Goal: Task Accomplishment & Management: Manage account settings

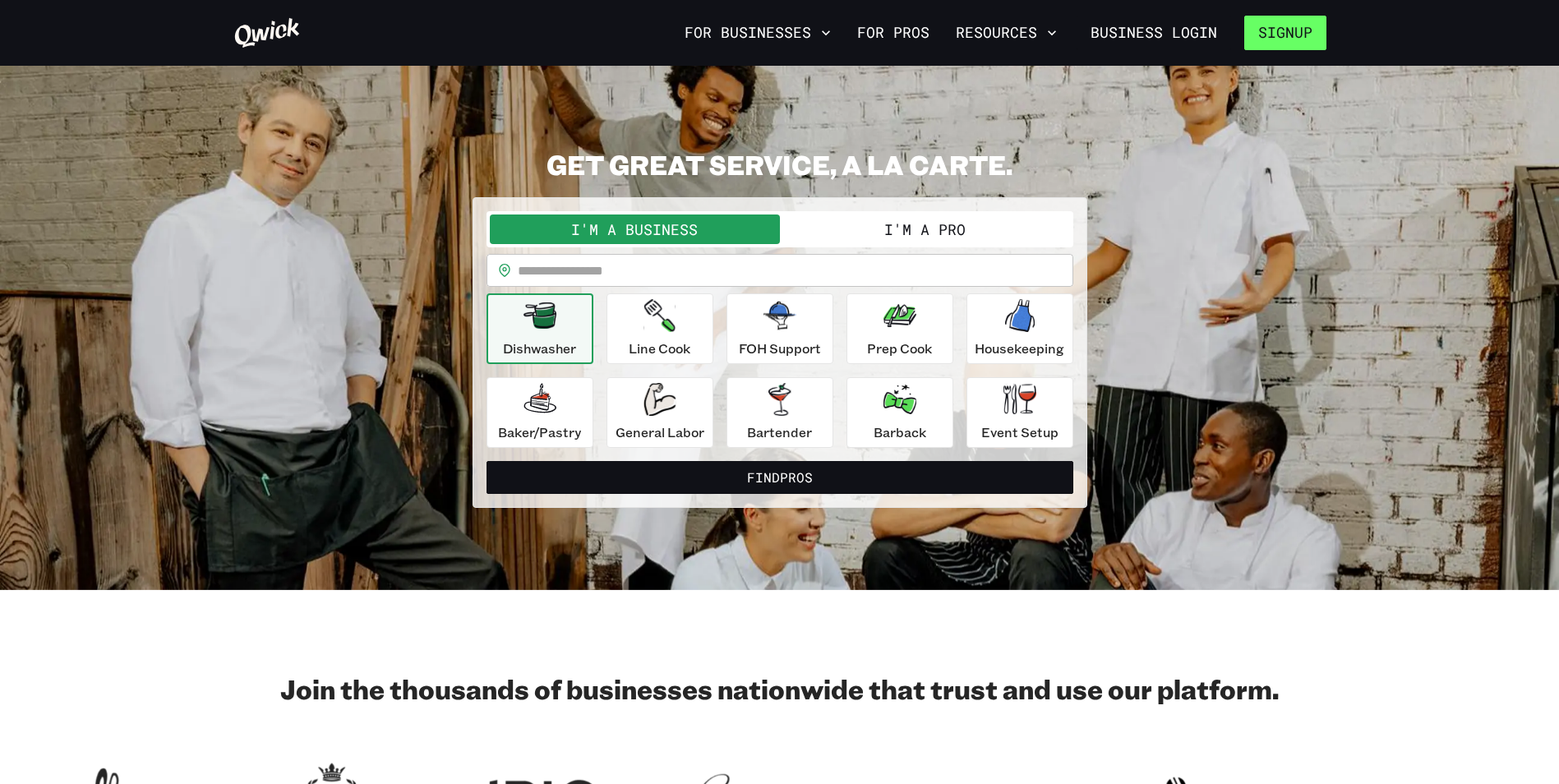
click at [1282, 24] on button "Signup" at bounding box center [1285, 33] width 82 height 34
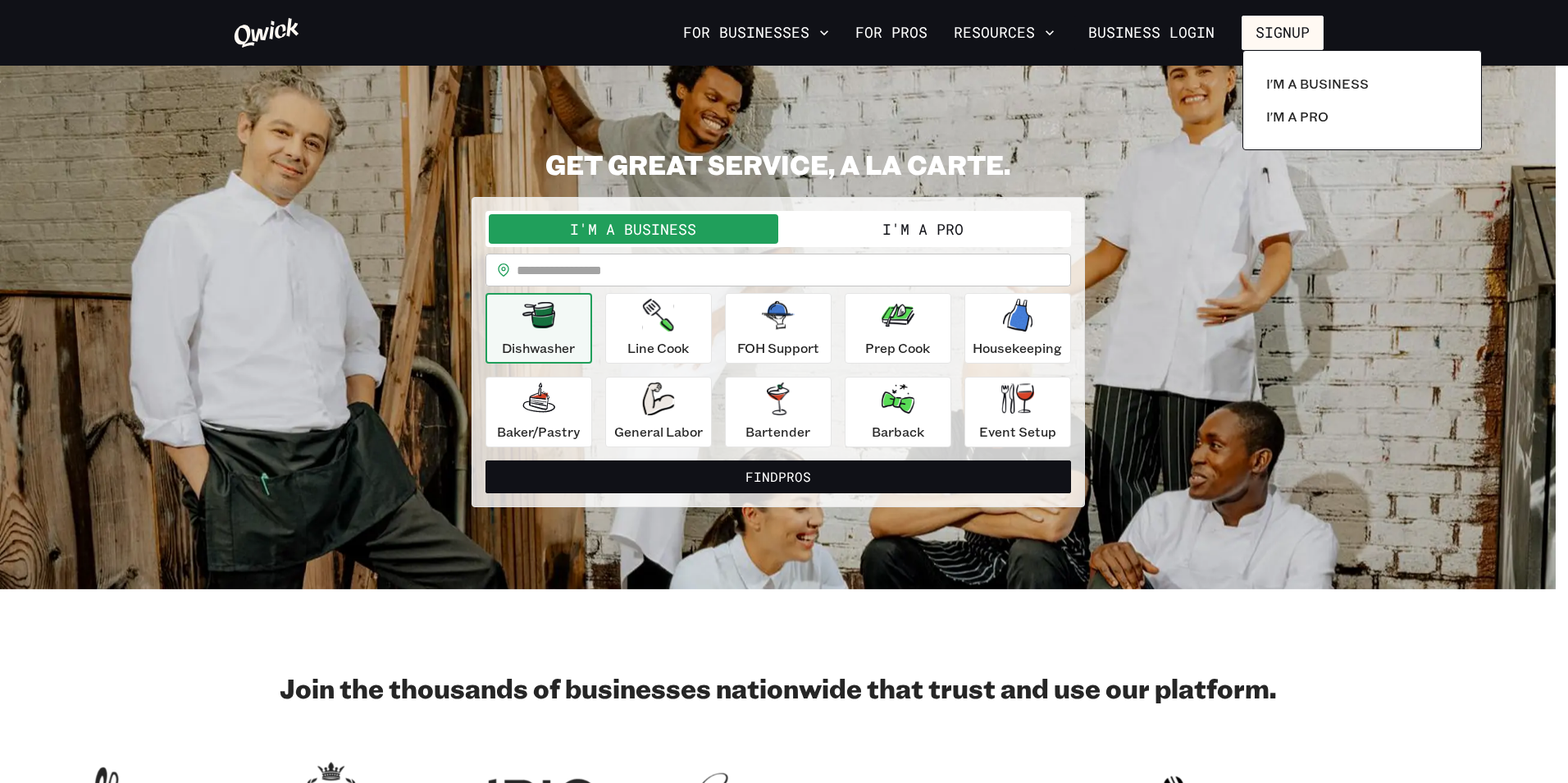
click at [1132, 39] on div at bounding box center [784, 392] width 1568 height 783
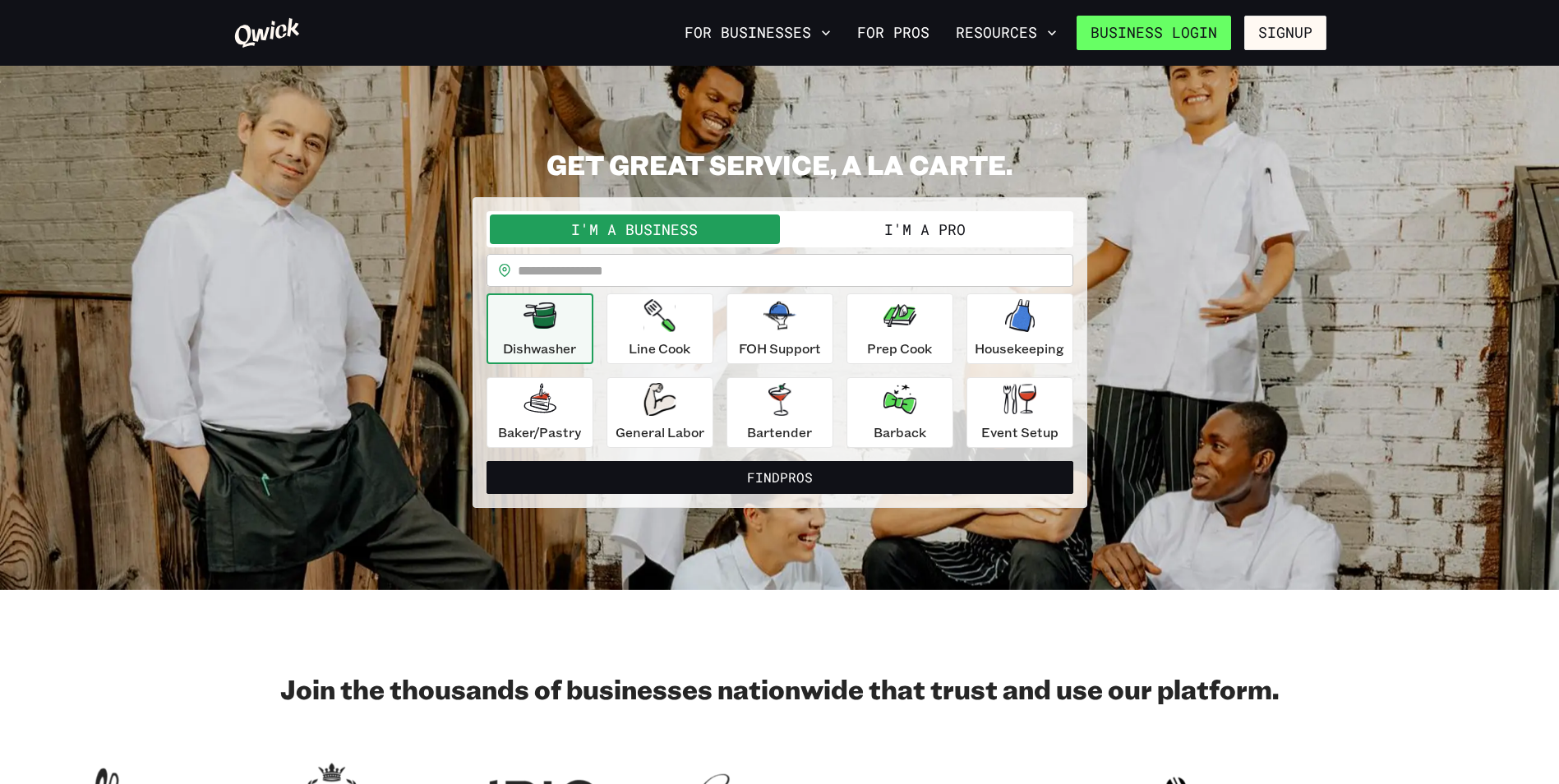
click at [1140, 28] on link "Business Login" at bounding box center [1154, 33] width 155 height 34
click at [1147, 40] on link "Business Login" at bounding box center [1154, 33] width 155 height 34
